Goal: Information Seeking & Learning: Learn about a topic

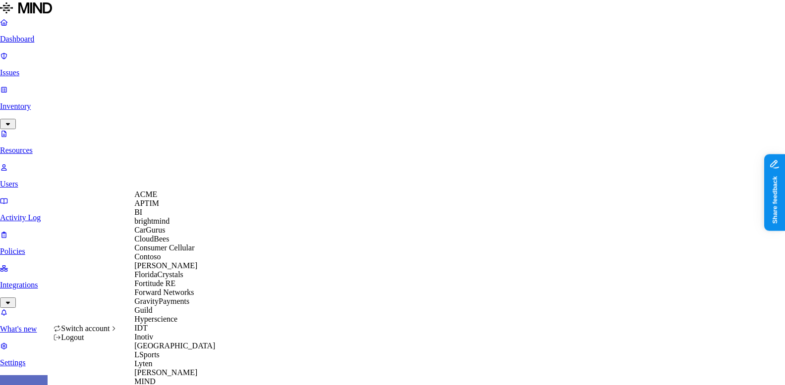
click at [141, 199] on div "ACME" at bounding box center [182, 194] width 96 height 9
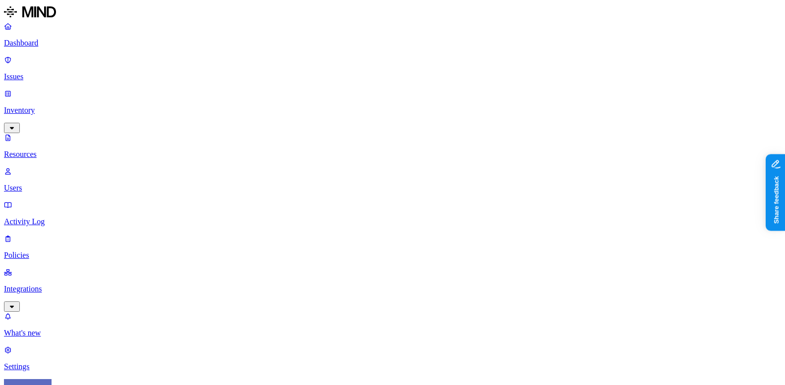
click at [83, 39] on p "Dashboard" at bounding box center [392, 43] width 777 height 9
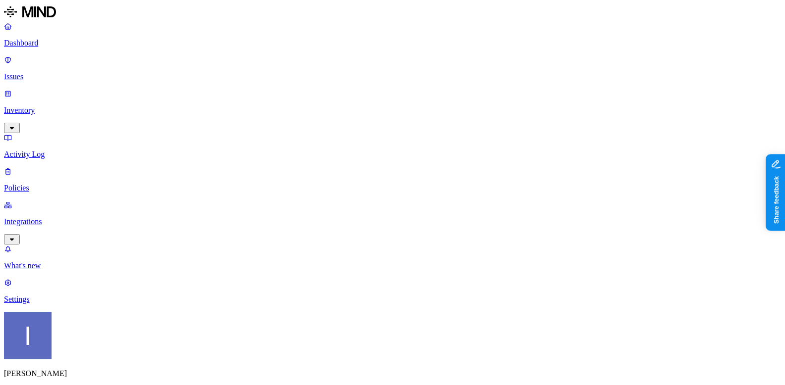
click at [60, 106] on p "Inventory" at bounding box center [392, 110] width 777 height 9
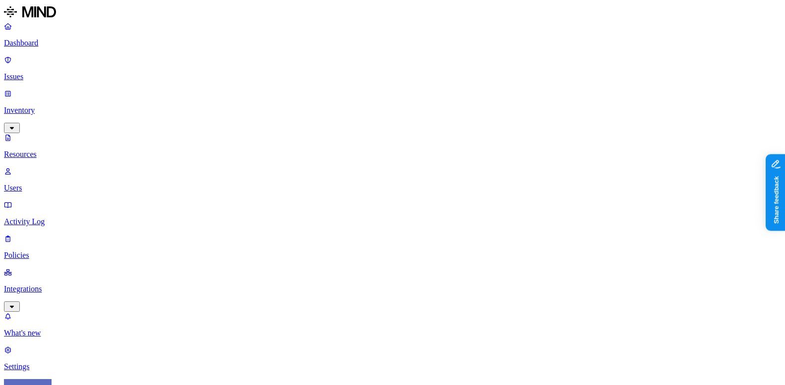
click at [79, 106] on p "Inventory" at bounding box center [392, 110] width 777 height 9
click at [79, 72] on p "Issues" at bounding box center [392, 76] width 777 height 9
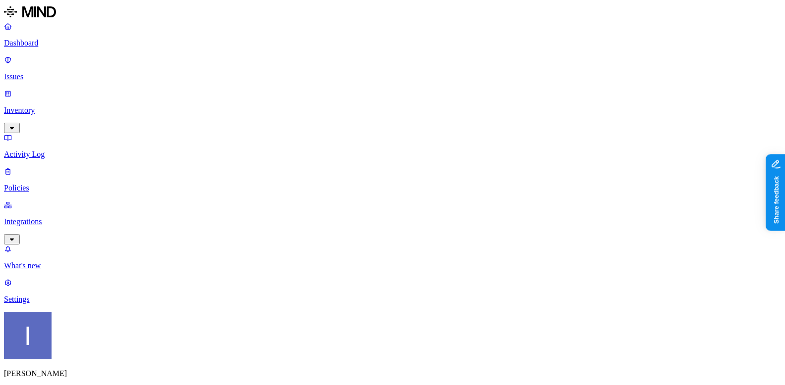
scroll to position [330, 0]
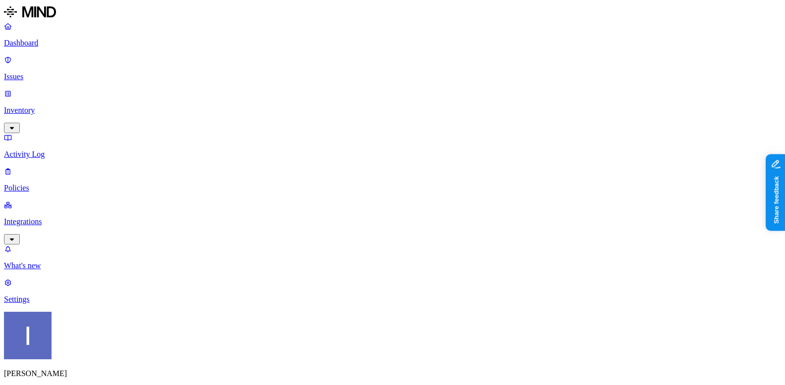
click at [84, 278] on nav "Dashboard Issues Inventory Activity Log Policies Integrations What's new 1 Sett…" at bounding box center [392, 163] width 777 height 282
click at [63, 270] on p "What's new" at bounding box center [392, 266] width 777 height 9
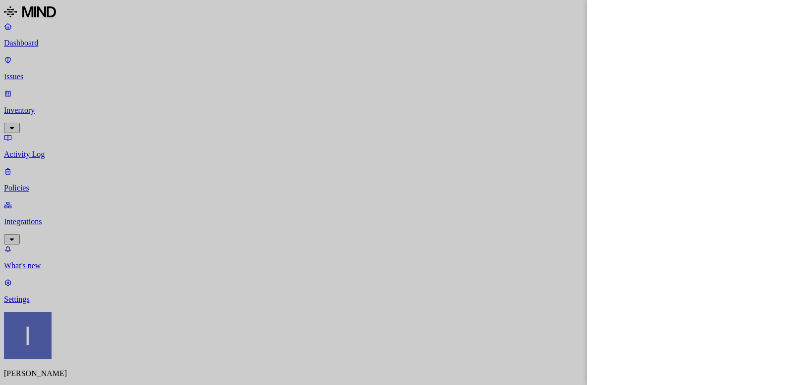
click at [488, 75] on div at bounding box center [392, 192] width 785 height 385
